Goal: Transaction & Acquisition: Purchase product/service

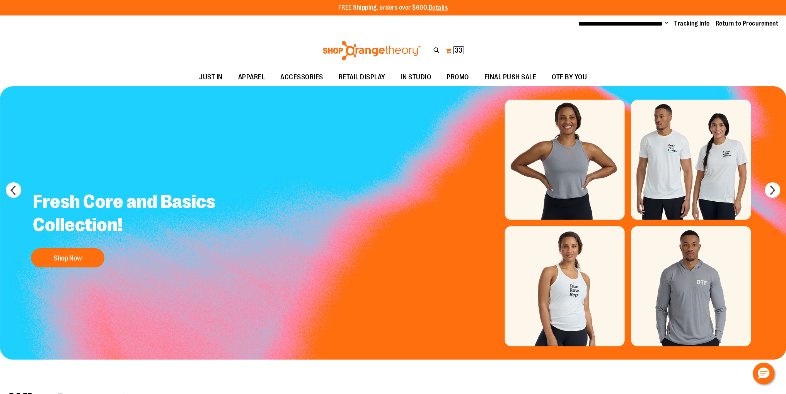
click at [459, 51] on span "33" at bounding box center [459, 50] width 8 height 8
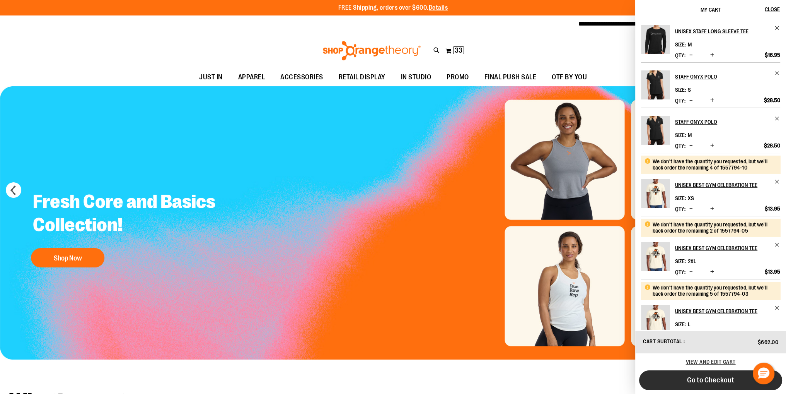
click at [725, 380] on span "Go to Checkout" at bounding box center [710, 379] width 47 height 9
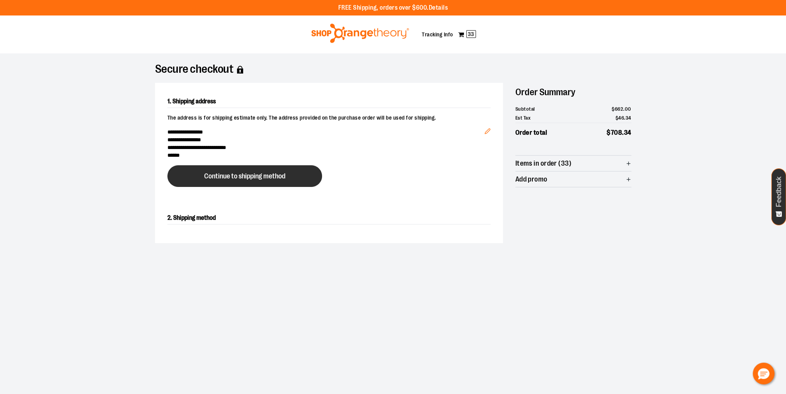
click at [198, 179] on button "Continue to shipping method" at bounding box center [244, 176] width 155 height 22
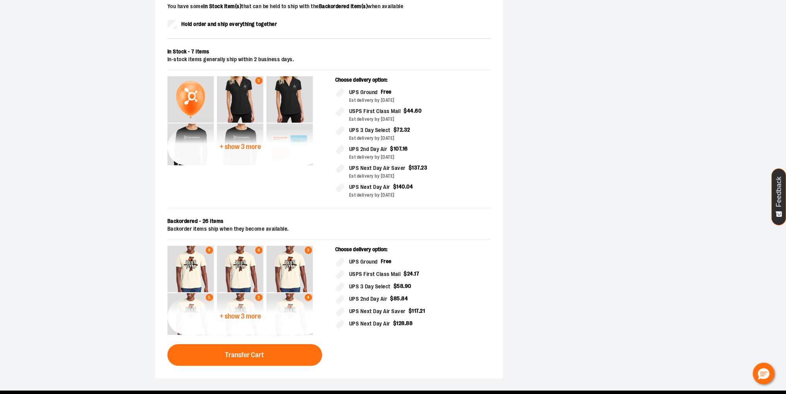
scroll to position [271, 0]
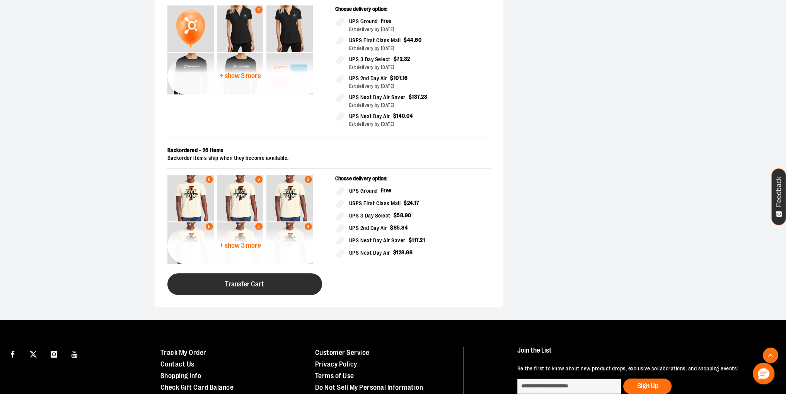
click at [277, 280] on button "Transfer Cart" at bounding box center [244, 284] width 155 height 22
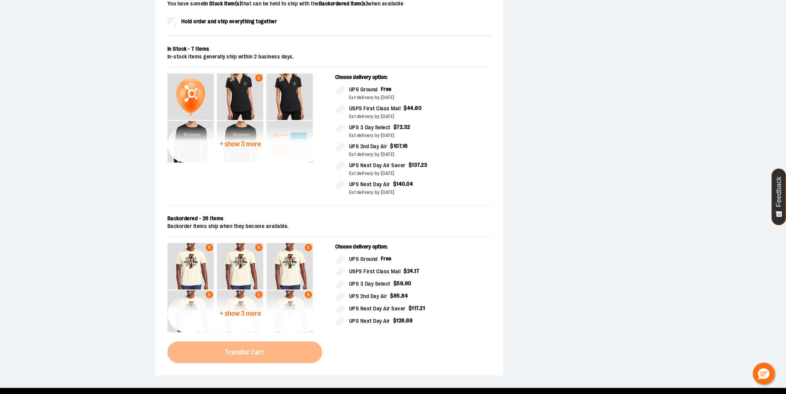
scroll to position [186, 0]
